Goal: Information Seeking & Learning: Check status

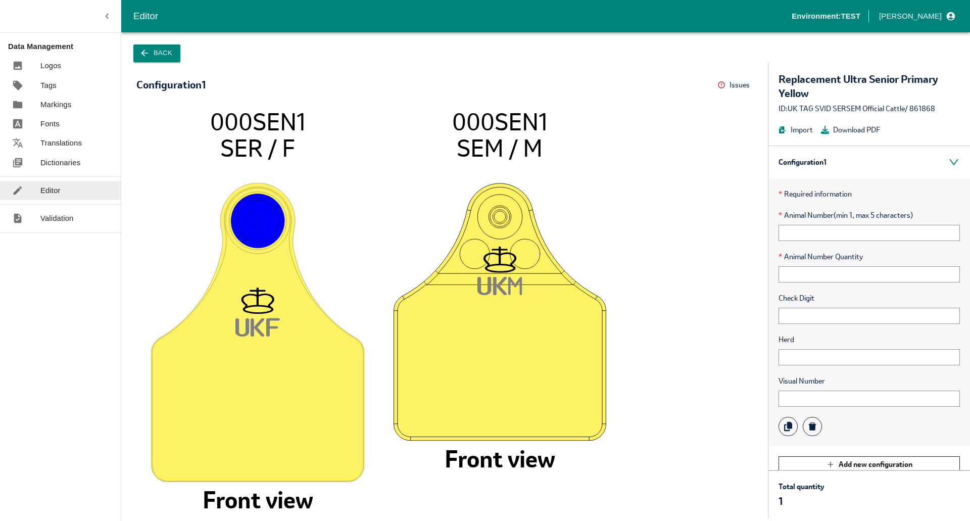
drag, startPoint x: 0, startPoint y: 0, endPoint x: 44, endPoint y: 123, distance: 130.3
click at [44, 123] on p "Fonts" at bounding box center [49, 123] width 19 height 11
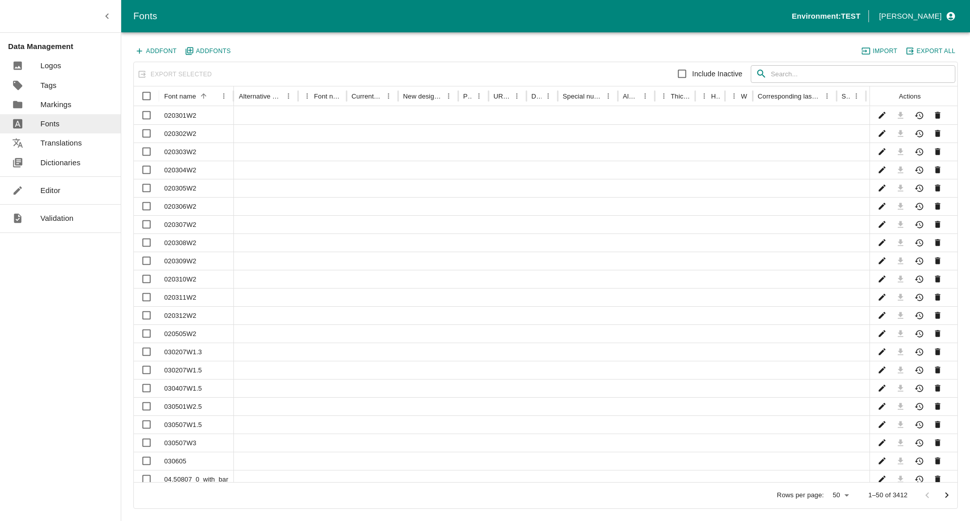
click at [792, 66] on input "text" at bounding box center [863, 74] width 184 height 18
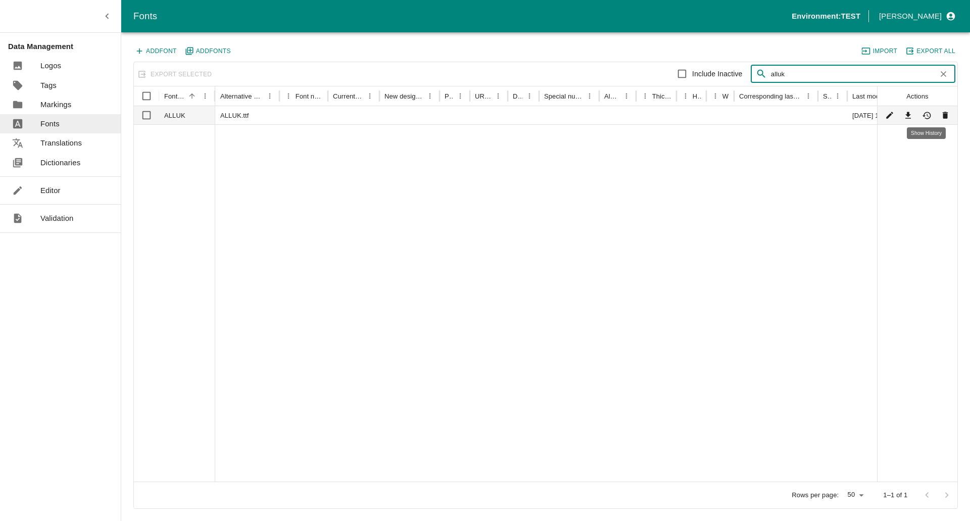
type input "alluk"
click at [930, 113] on icon "Show History" at bounding box center [927, 116] width 10 height 10
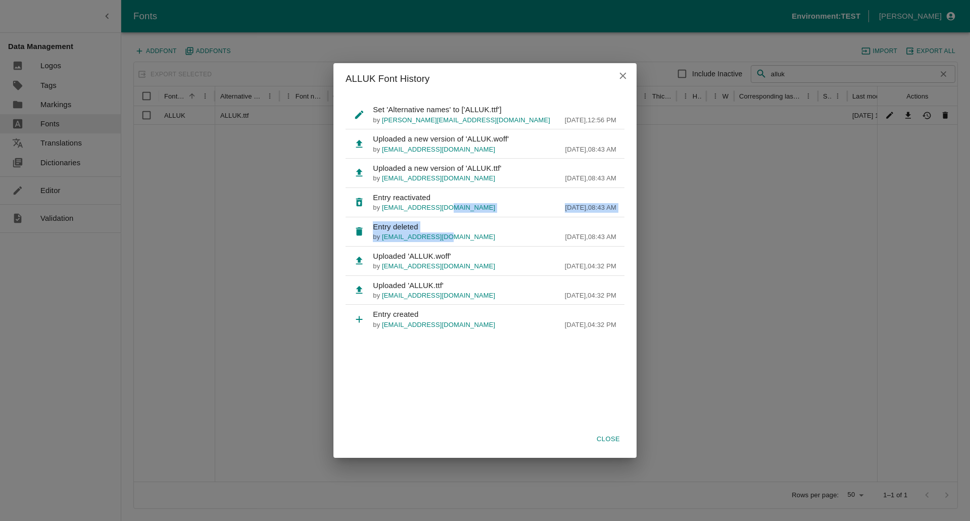
drag, startPoint x: 455, startPoint y: 234, endPoint x: 460, endPoint y: 207, distance: 27.7
click at [460, 207] on ul "Set 'Alternative names' to ['ALLUK.ttf'] by [PERSON_NAME][EMAIL_ADDRESS][DOMAIN…" at bounding box center [484, 259] width 279 height 326
click at [514, 170] on p "Uploaded a new version of 'ALLUK.ttf'" at bounding box center [494, 168] width 243 height 11
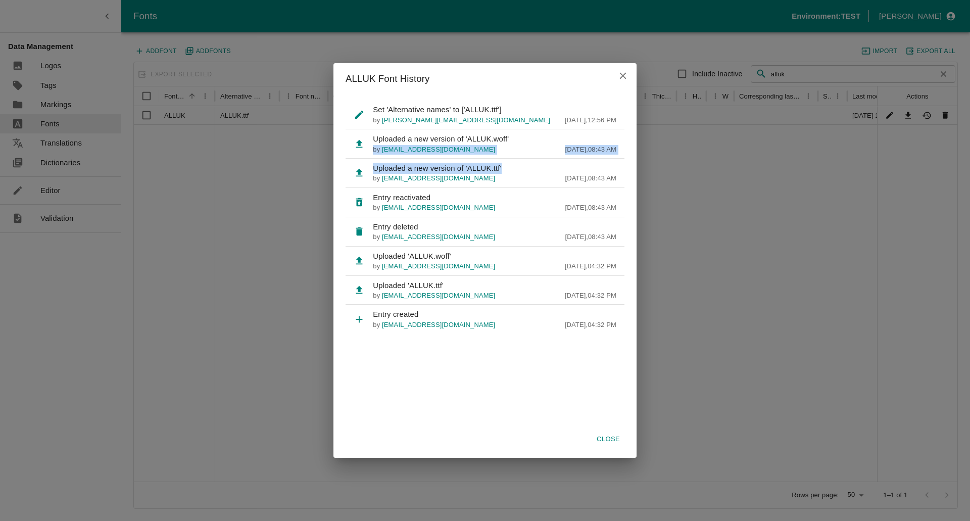
drag, startPoint x: 510, startPoint y: 169, endPoint x: 516, endPoint y: 139, distance: 30.4
click at [516, 139] on ul "Set 'Alternative names' to ['ALLUK.ttf'] by [PERSON_NAME][EMAIL_ADDRESS][DOMAIN…" at bounding box center [484, 259] width 279 height 326
click at [516, 139] on p "Uploaded a new version of 'ALLUK.woff'" at bounding box center [494, 138] width 243 height 11
drag, startPoint x: 514, startPoint y: 173, endPoint x: 364, endPoint y: 143, distance: 152.8
click at [364, 143] on ul "Set 'Alternative names' to ['ALLUK.ttf'] by [PERSON_NAME][EMAIL_ADDRESS][DOMAIN…" at bounding box center [484, 259] width 279 height 326
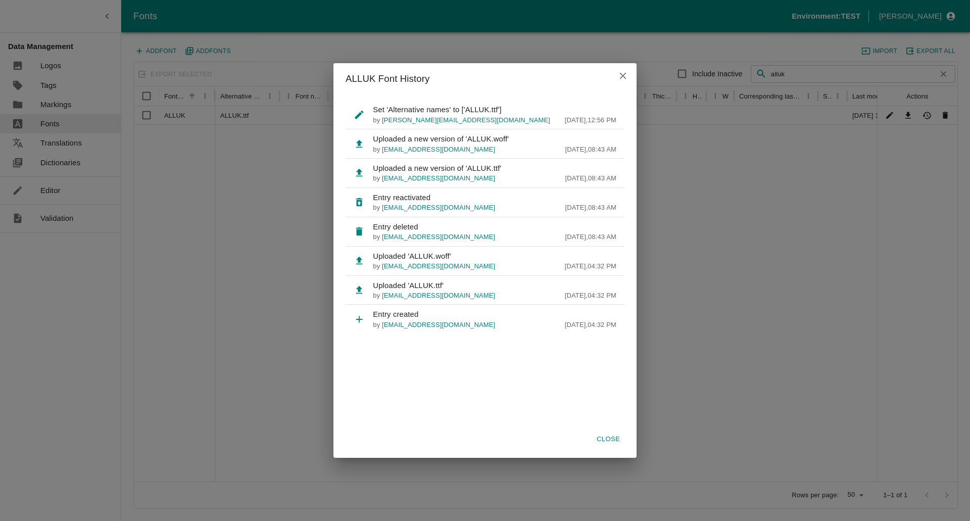
click at [513, 175] on div "by [PERSON_NAME][EMAIL_ADDRESS][DOMAIN_NAME] [DATE] 08:43 AM" at bounding box center [494, 179] width 243 height 10
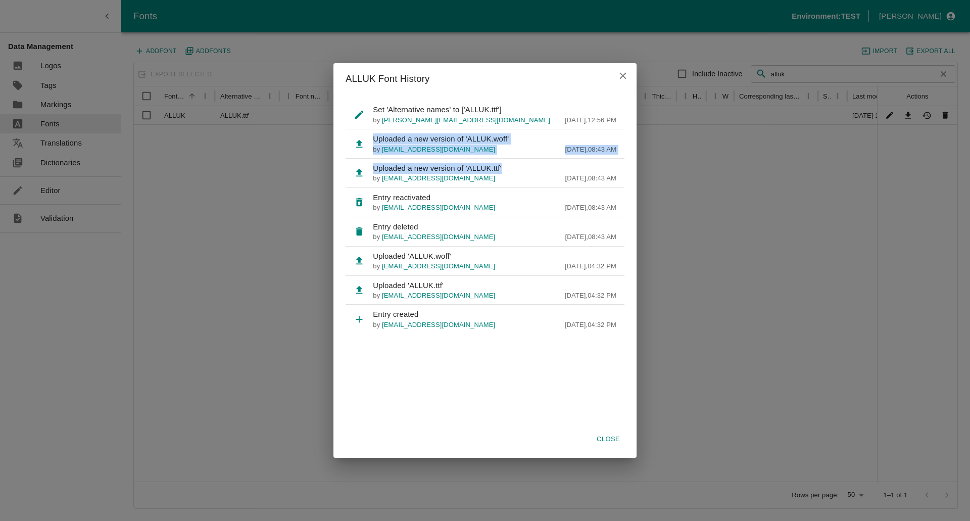
drag, startPoint x: 502, startPoint y: 166, endPoint x: 348, endPoint y: 143, distance: 155.8
click at [348, 143] on ul "Set 'Alternative names' to ['ALLUK.ttf'] by [PERSON_NAME][EMAIL_ADDRESS][DOMAIN…" at bounding box center [484, 259] width 279 height 326
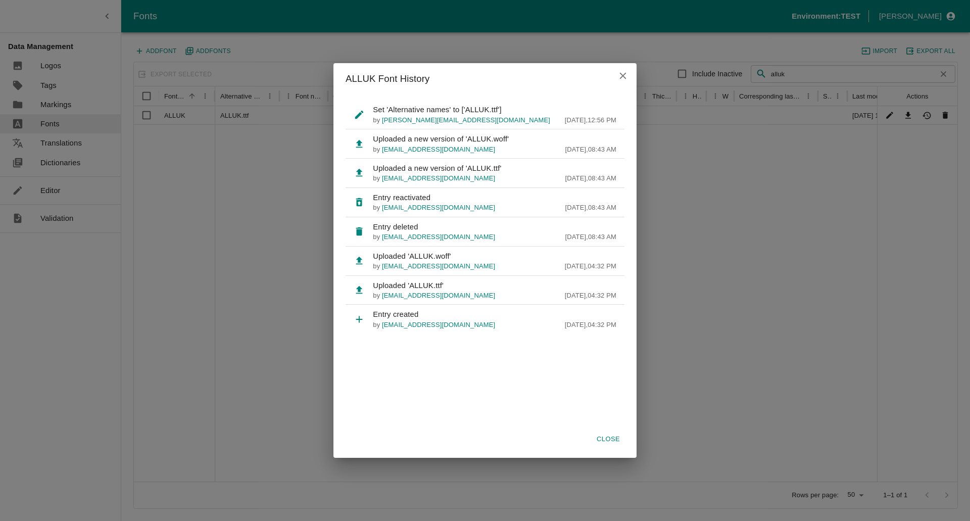
click at [348, 142] on li "Uploaded a new version of 'ALLUK.woff' by [PERSON_NAME][EMAIL_ADDRESS][DOMAIN_N…" at bounding box center [484, 143] width 279 height 29
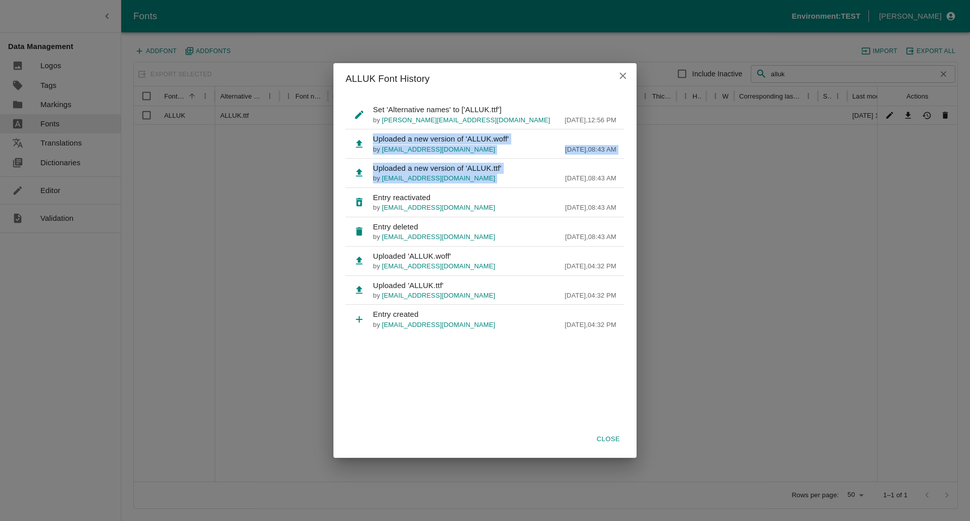
drag, startPoint x: 512, startPoint y: 174, endPoint x: 334, endPoint y: 146, distance: 179.9
click at [334, 146] on div "Set 'Alternative names' to ['ALLUK.ttf'] by [PERSON_NAME][EMAIL_ADDRESS][DOMAIN…" at bounding box center [484, 276] width 303 height 364
click at [623, 78] on icon "close" at bounding box center [622, 75] width 11 height 11
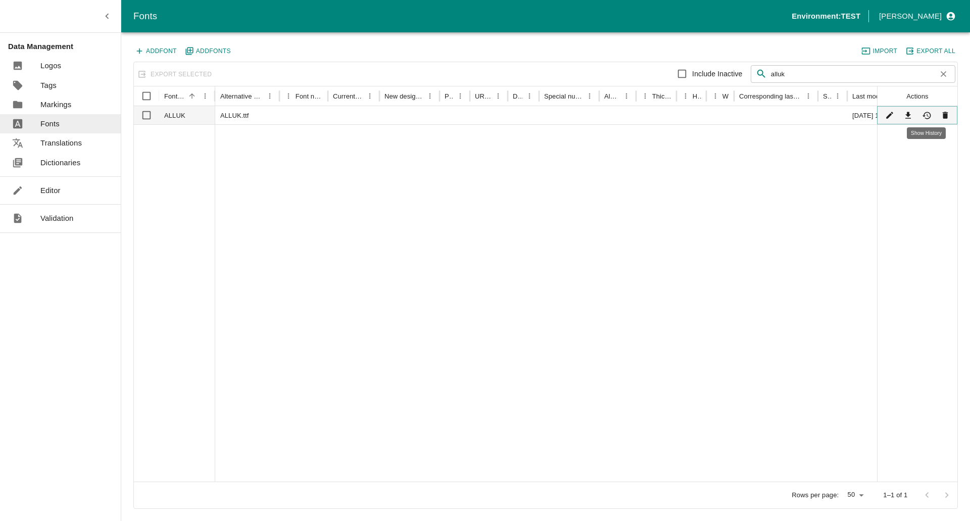
click at [925, 115] on icon "Show History" at bounding box center [927, 116] width 10 height 10
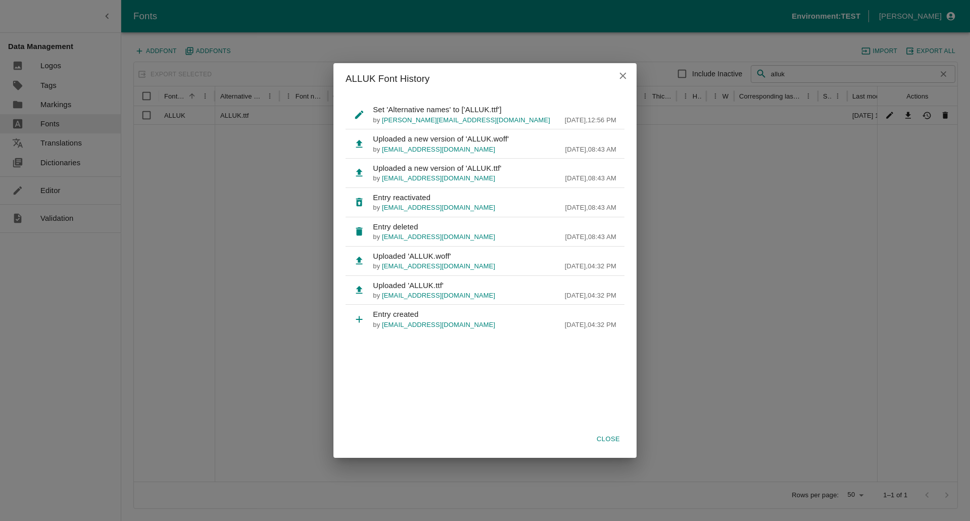
click at [623, 75] on icon "close" at bounding box center [622, 75] width 7 height 7
